Goal: Register for event/course

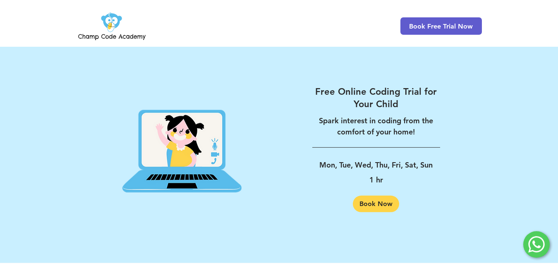
scroll to position [1377, 0]
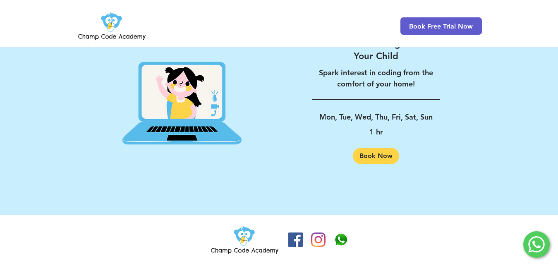
click at [112, 17] on img at bounding box center [112, 26] width 71 height 32
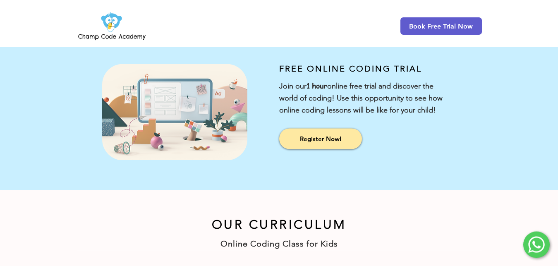
scroll to position [258, 0]
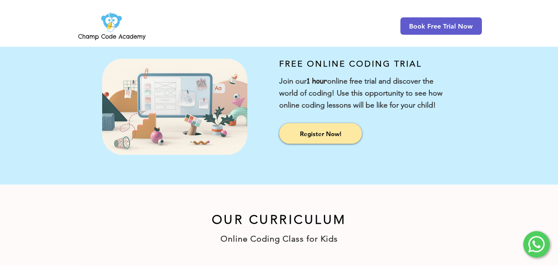
click at [333, 133] on div at bounding box center [418, 109] width 279 height 151
click at [332, 138] on span "Register Now!" at bounding box center [320, 134] width 41 height 9
